Goal: Task Accomplishment & Management: Use online tool/utility

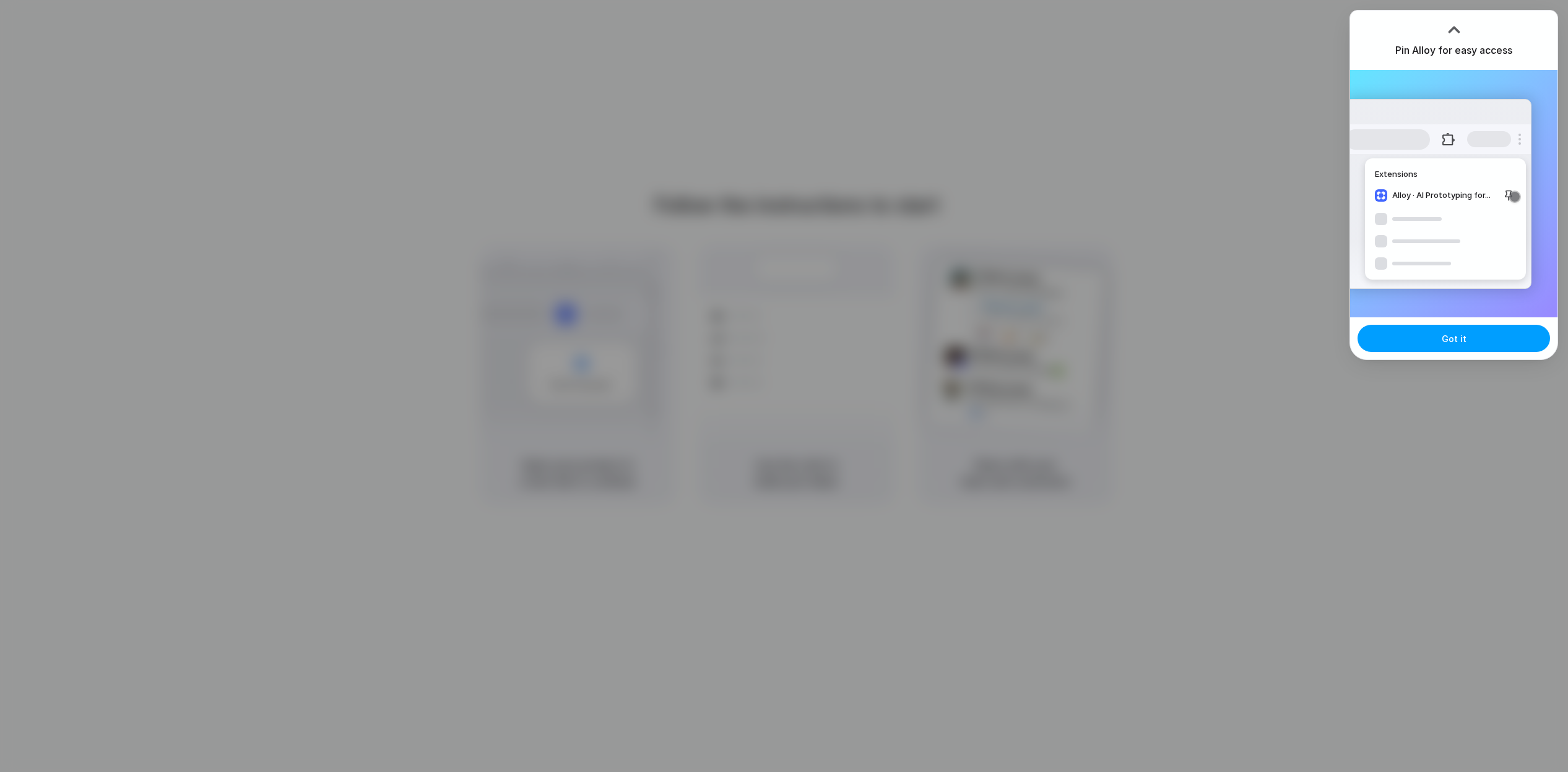
click at [1470, 335] on button "Got it" at bounding box center [1454, 338] width 192 height 27
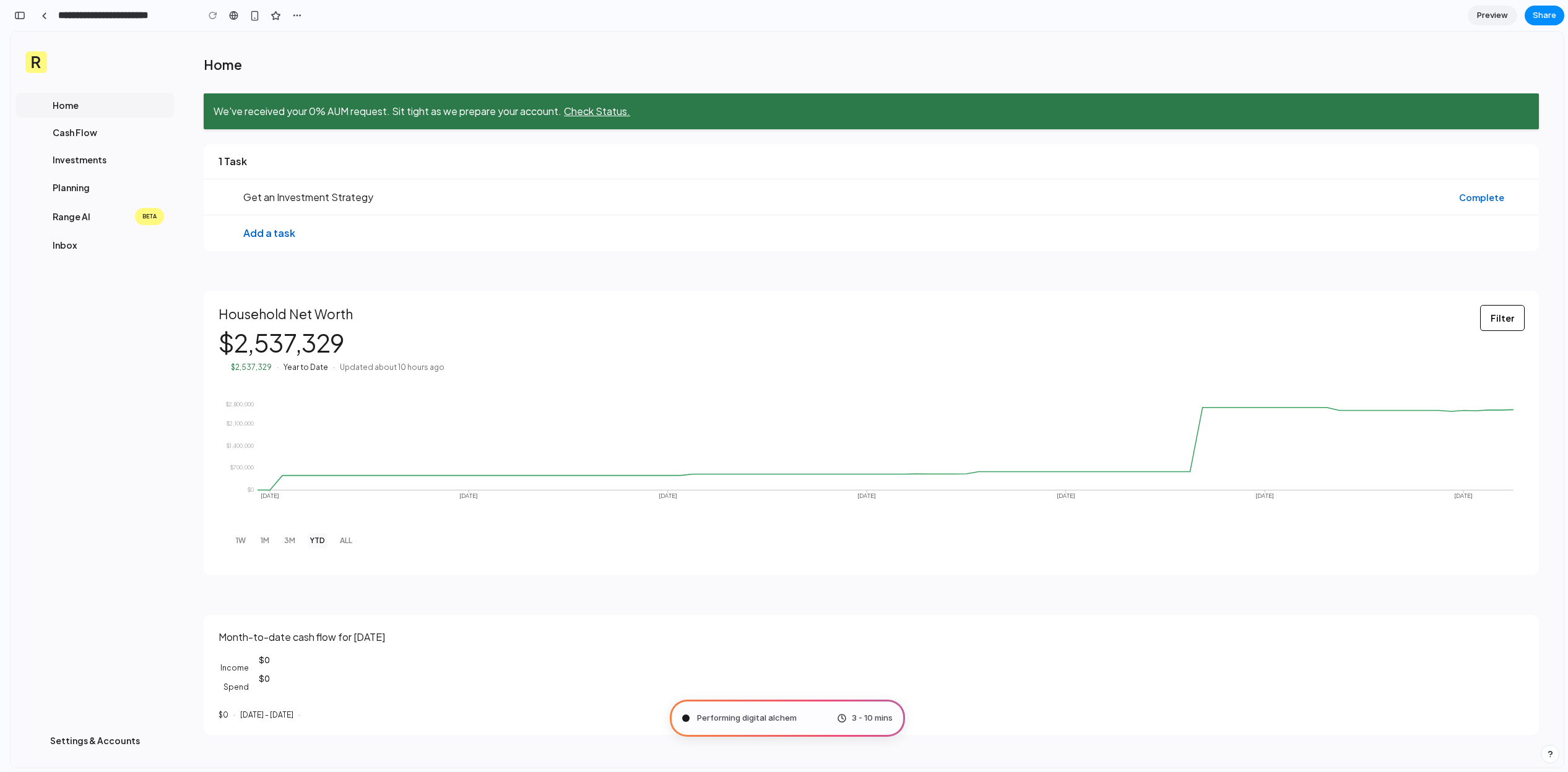
type input "**********"
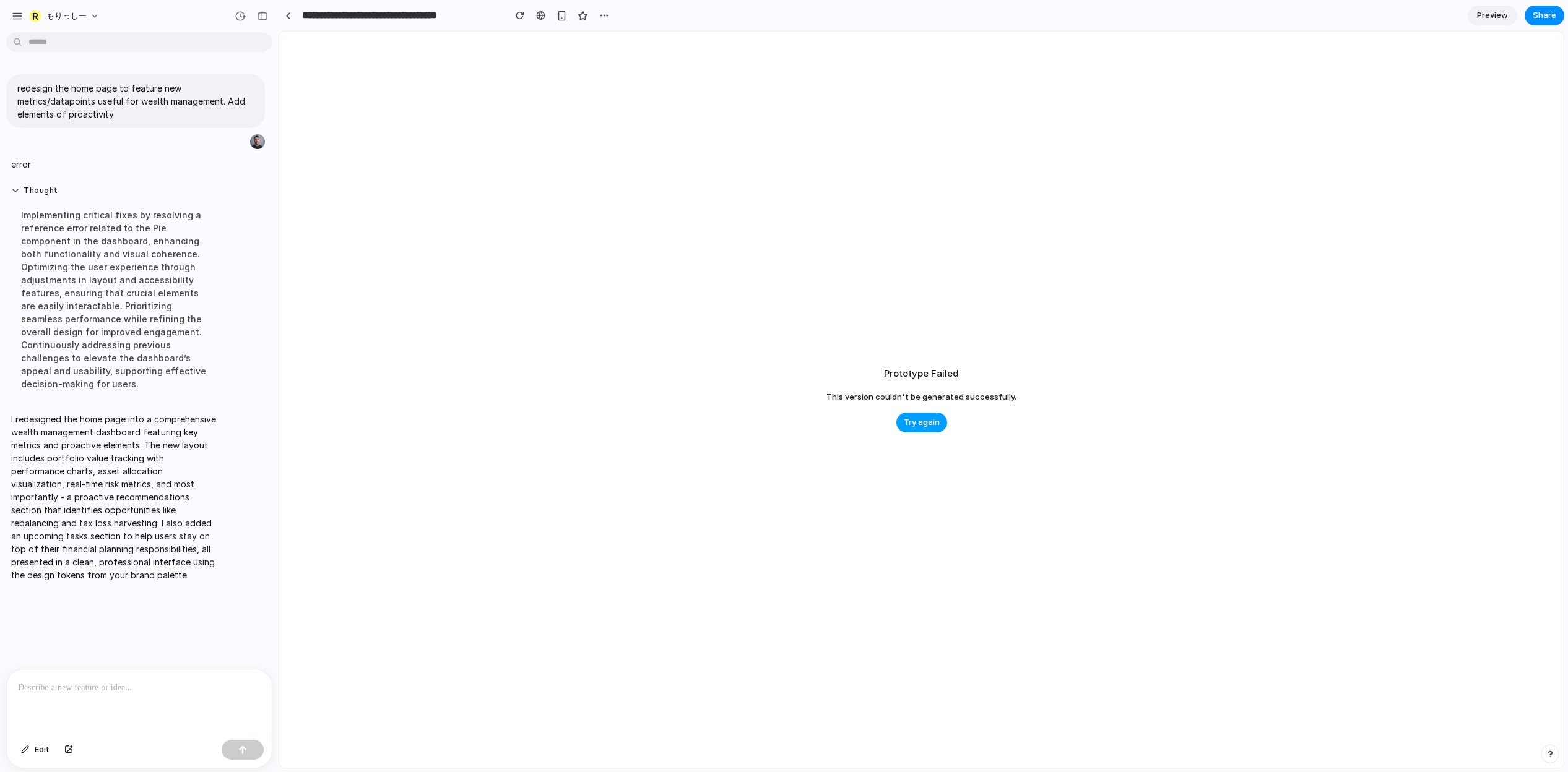
click at [925, 426] on span "Try again" at bounding box center [921, 422] width 36 height 12
click at [52, 10] on span "もりっしー" at bounding box center [66, 16] width 40 height 12
click at [582, 318] on div "Settings Invite members Change theme Sign out" at bounding box center [784, 386] width 1568 height 772
click at [926, 429] on button "Try again" at bounding box center [921, 423] width 51 height 20
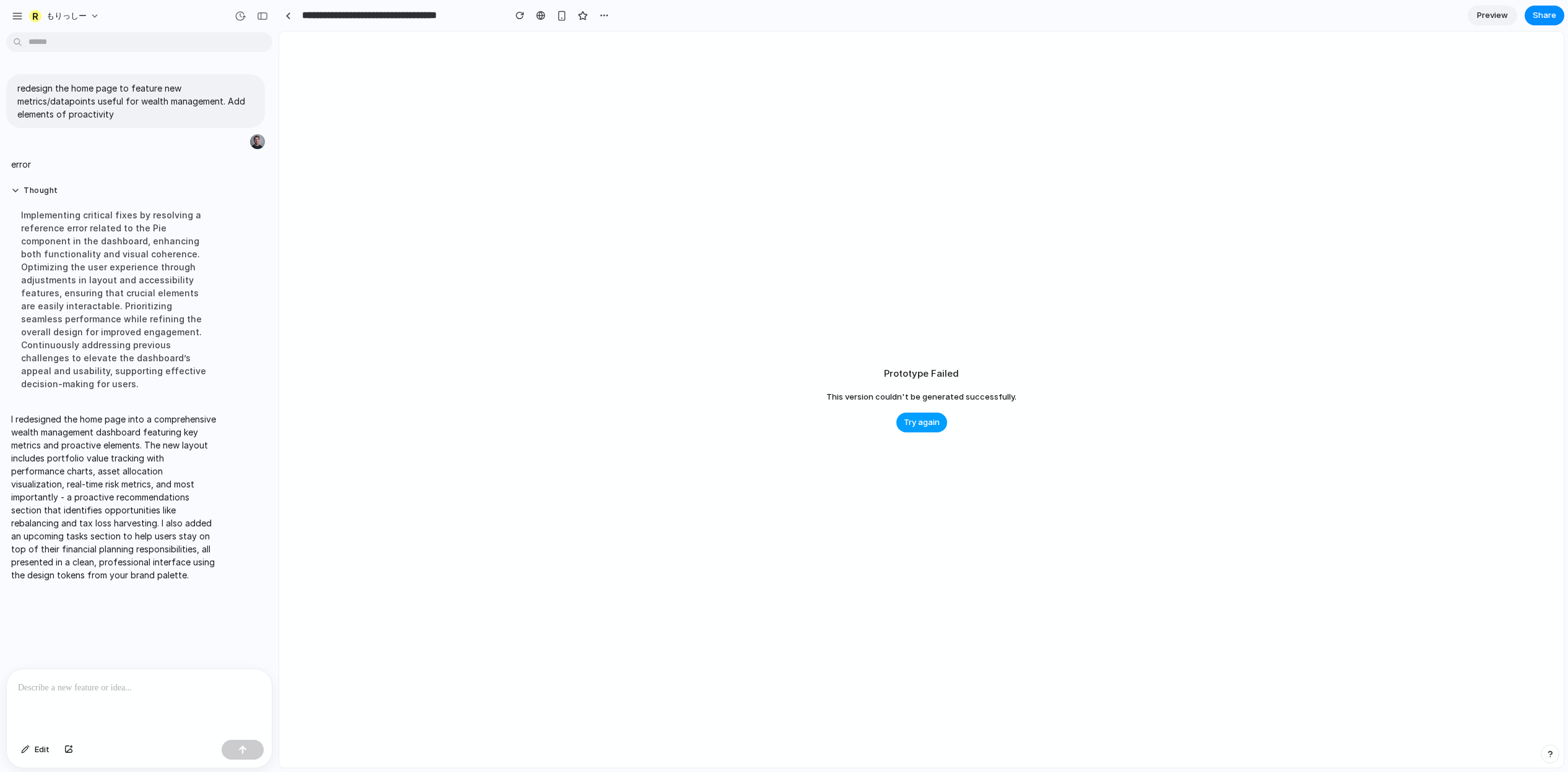
click at [926, 429] on button "Try again" at bounding box center [921, 423] width 51 height 20
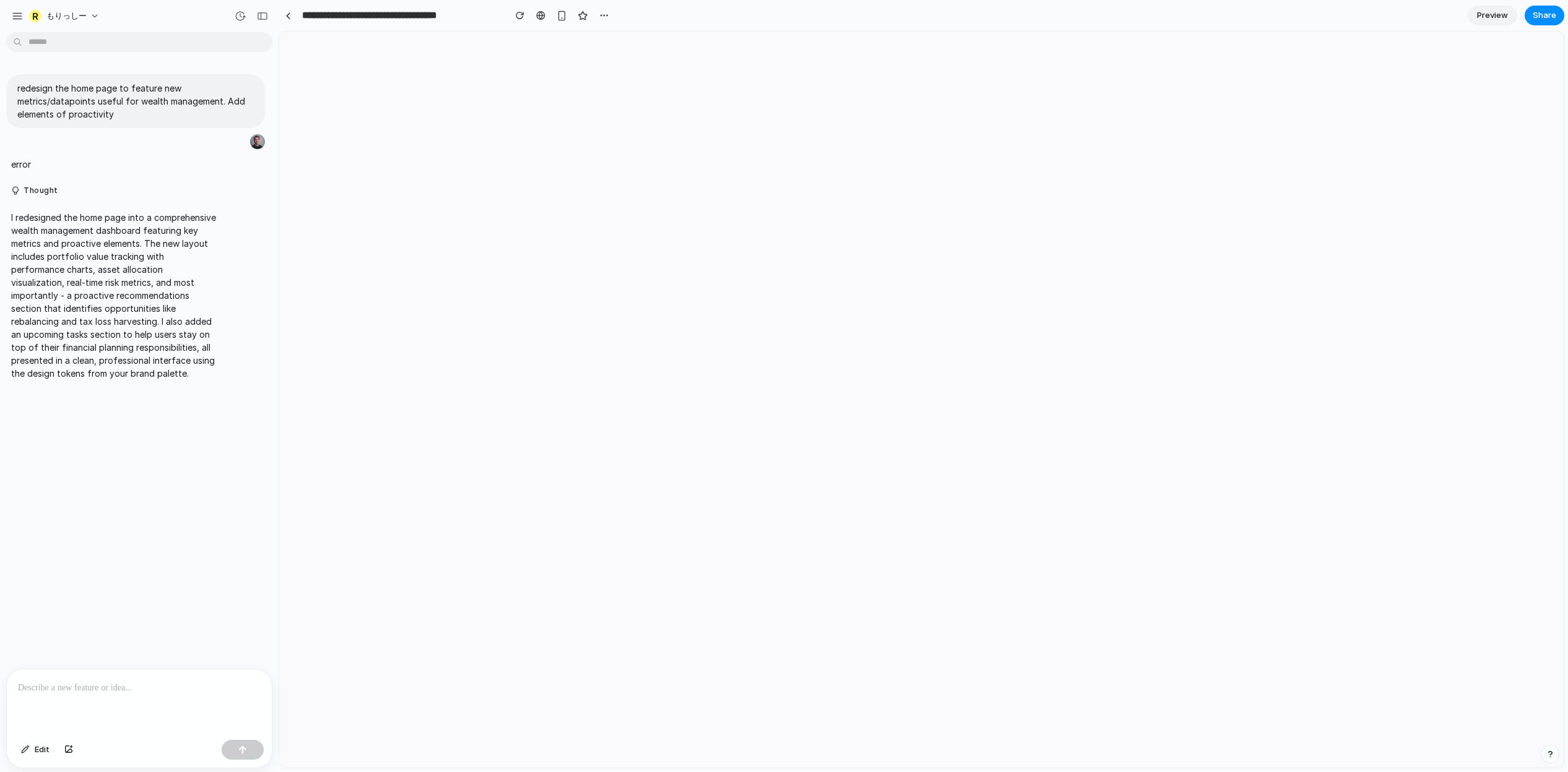
click at [358, 164] on div at bounding box center [922, 400] width 1284 height 736
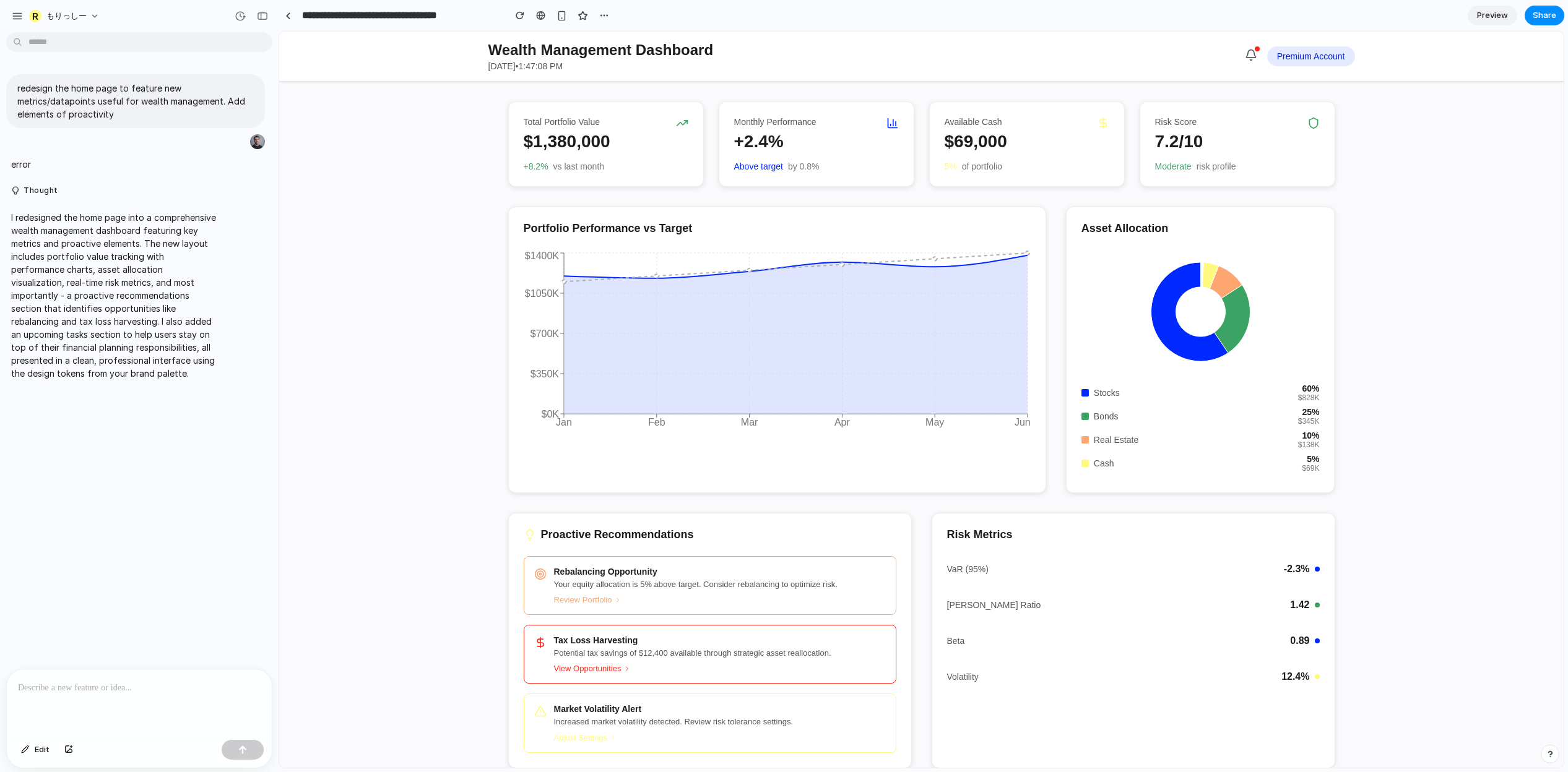
click at [23, 318] on p "I redesigned the home page into a comprehensive wealth management dashboard fea…" at bounding box center [114, 295] width 207 height 169
